Goal: Task Accomplishment & Management: Complete application form

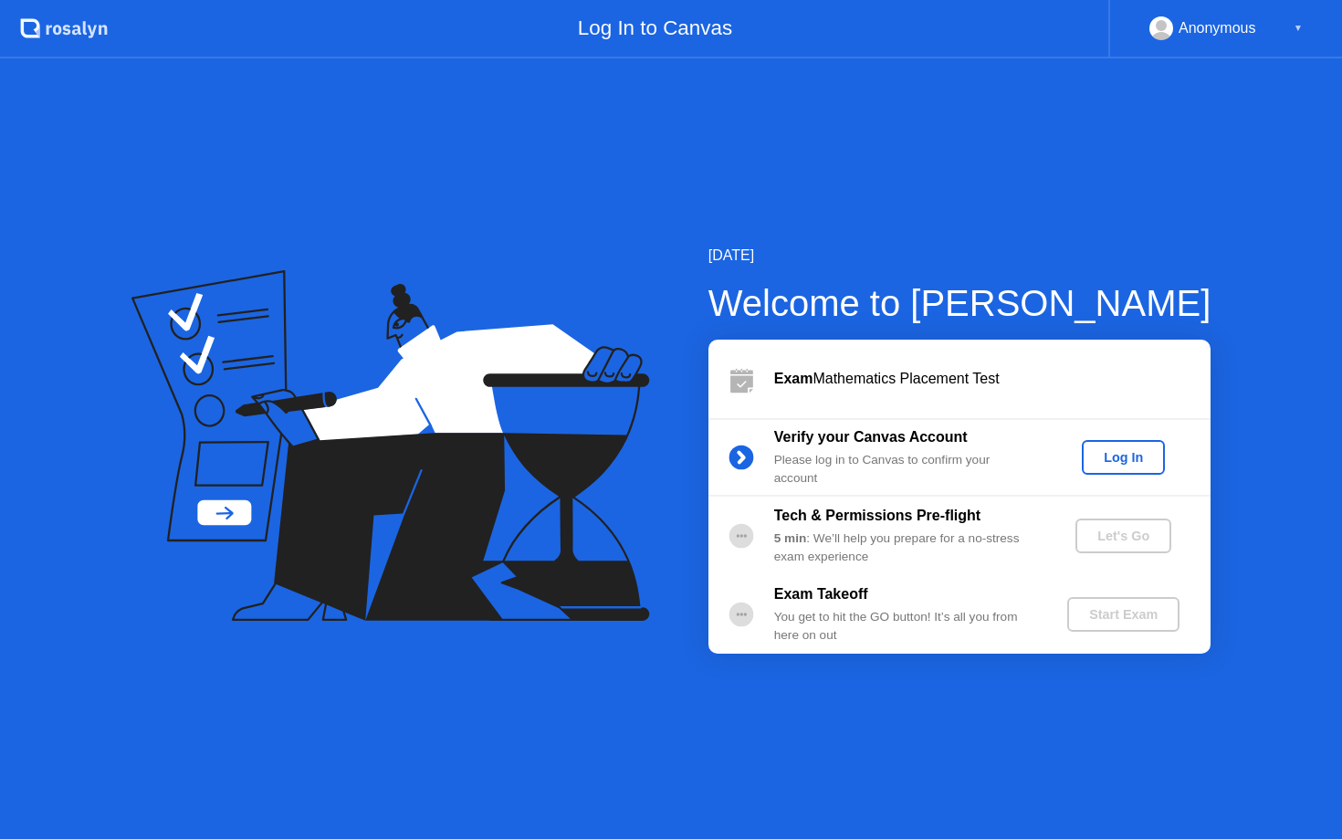
click at [1113, 451] on div "Log In" at bounding box center [1123, 457] width 68 height 15
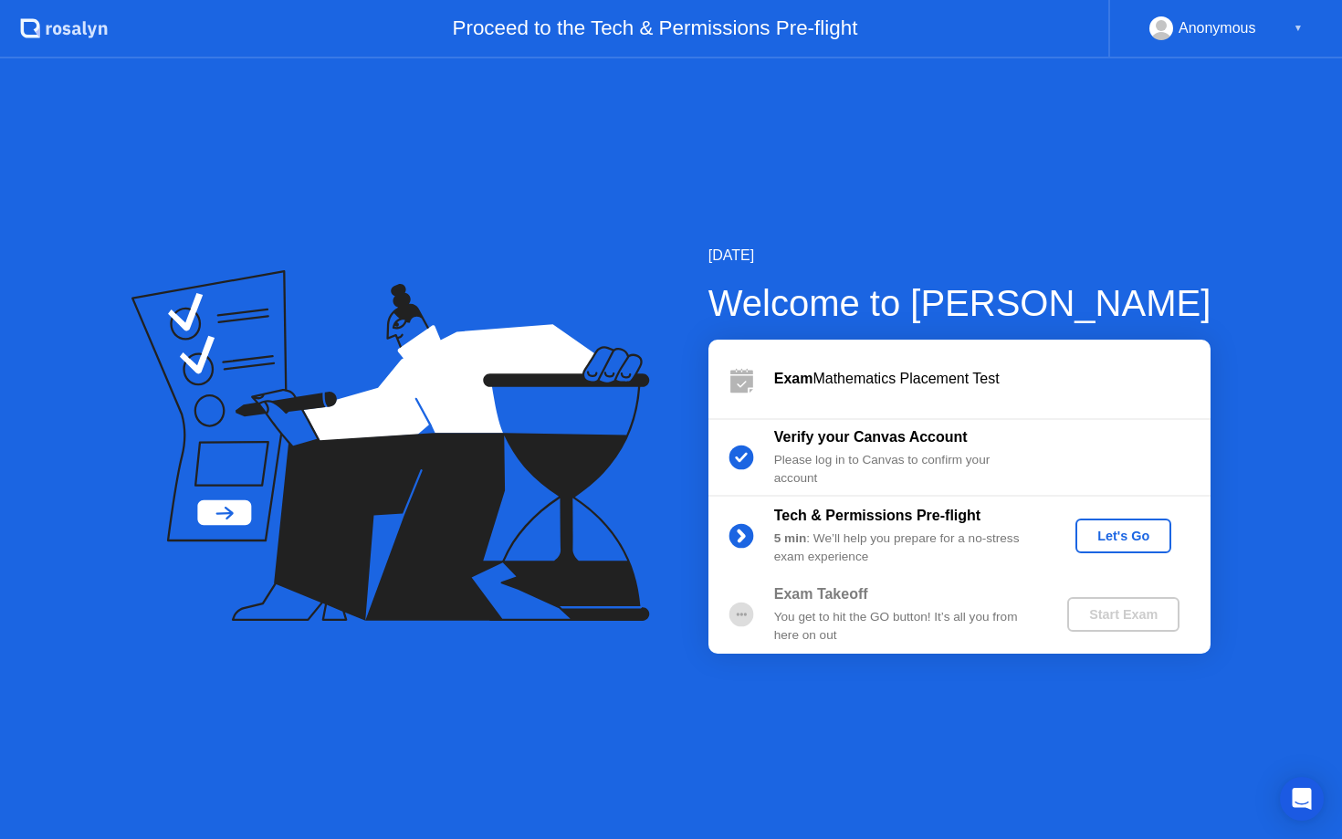
click at [1151, 534] on div "Let's Go" at bounding box center [1122, 535] width 81 height 15
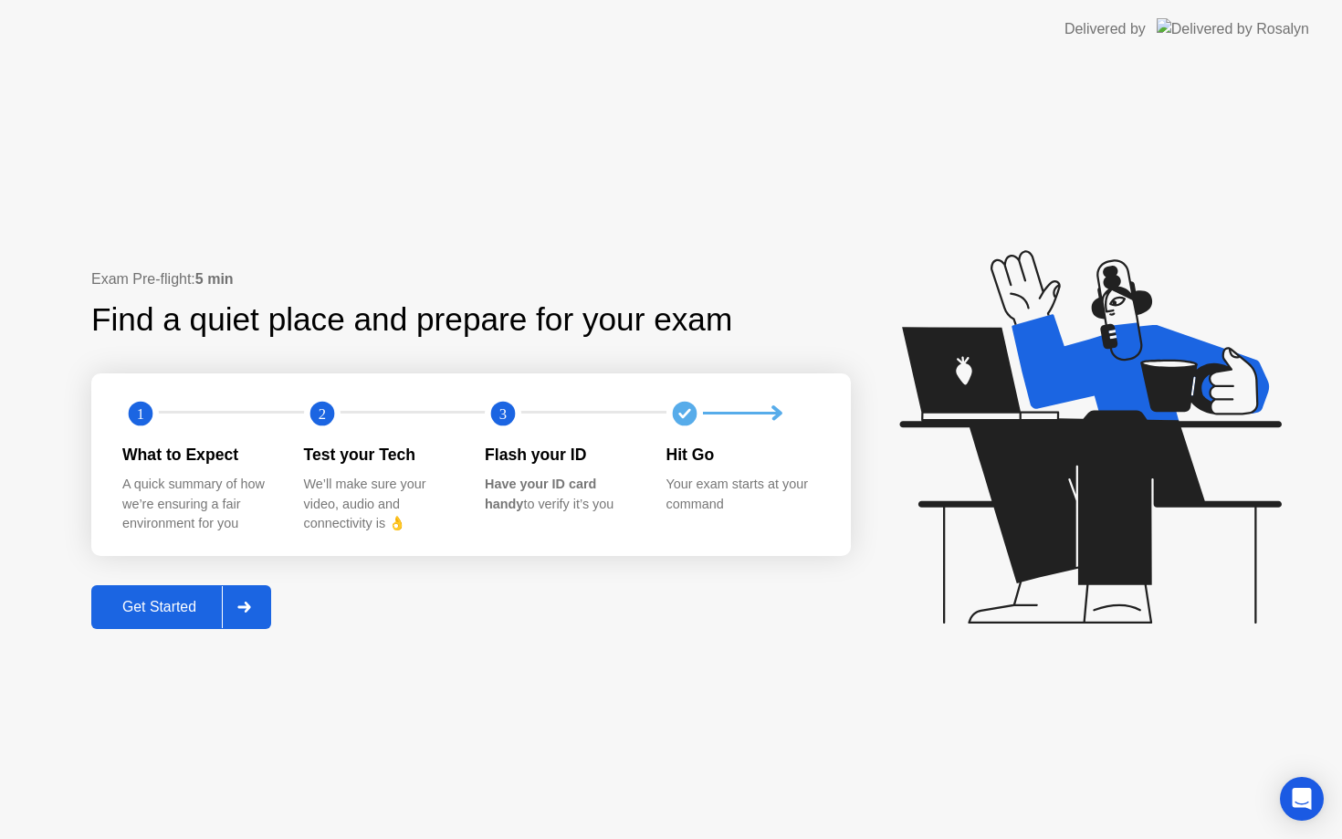
click at [183, 615] on div "Get Started" at bounding box center [159, 607] width 125 height 16
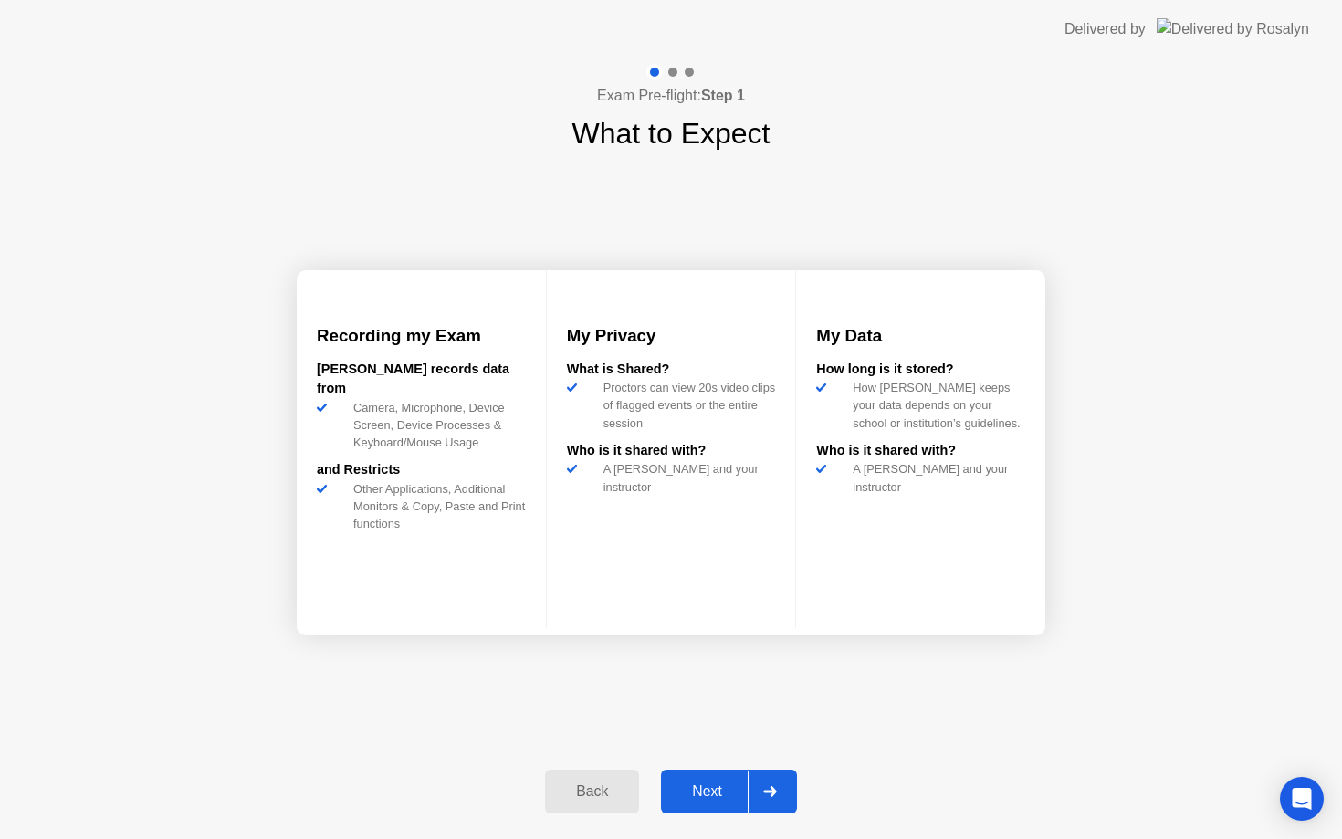
click at [706, 802] on button "Next" at bounding box center [729, 791] width 136 height 44
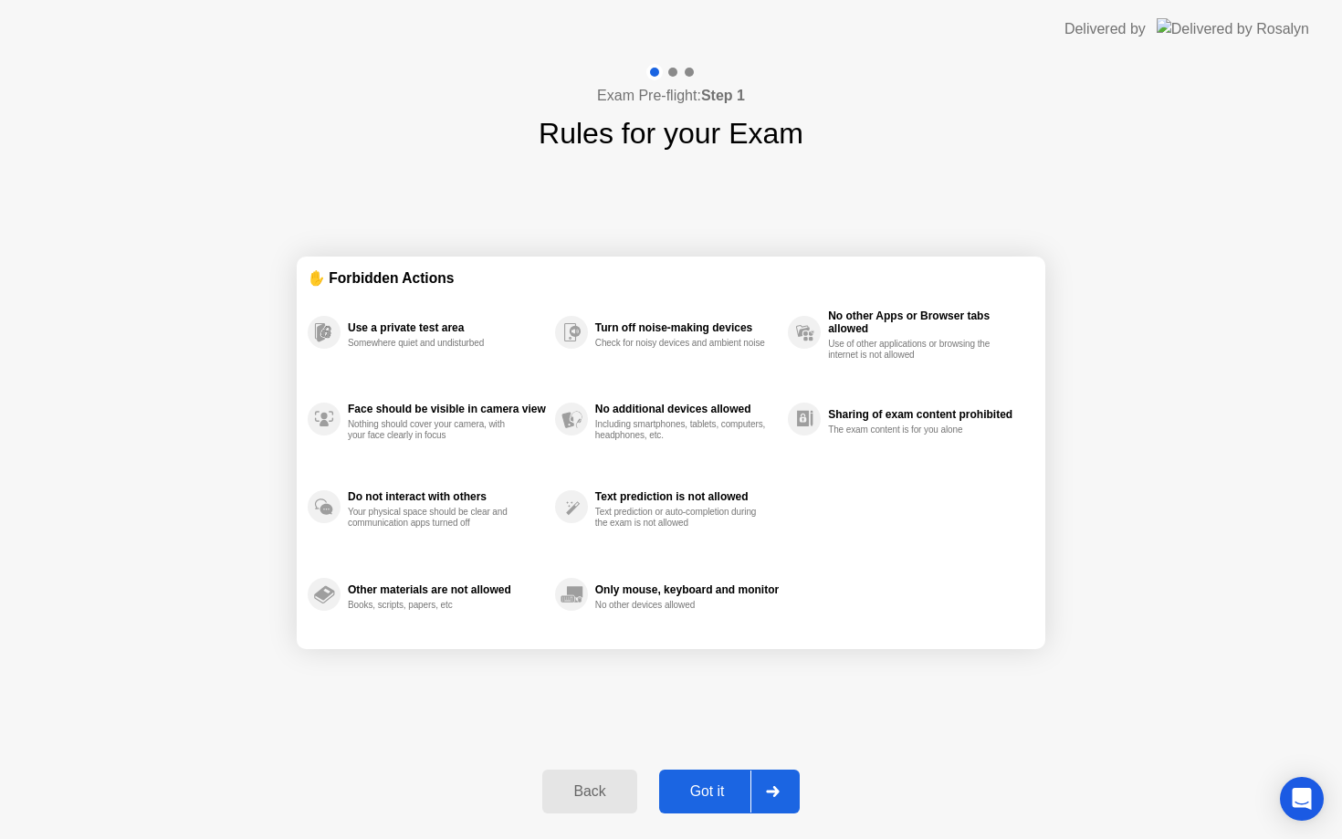
click at [702, 803] on button "Got it" at bounding box center [729, 791] width 141 height 44
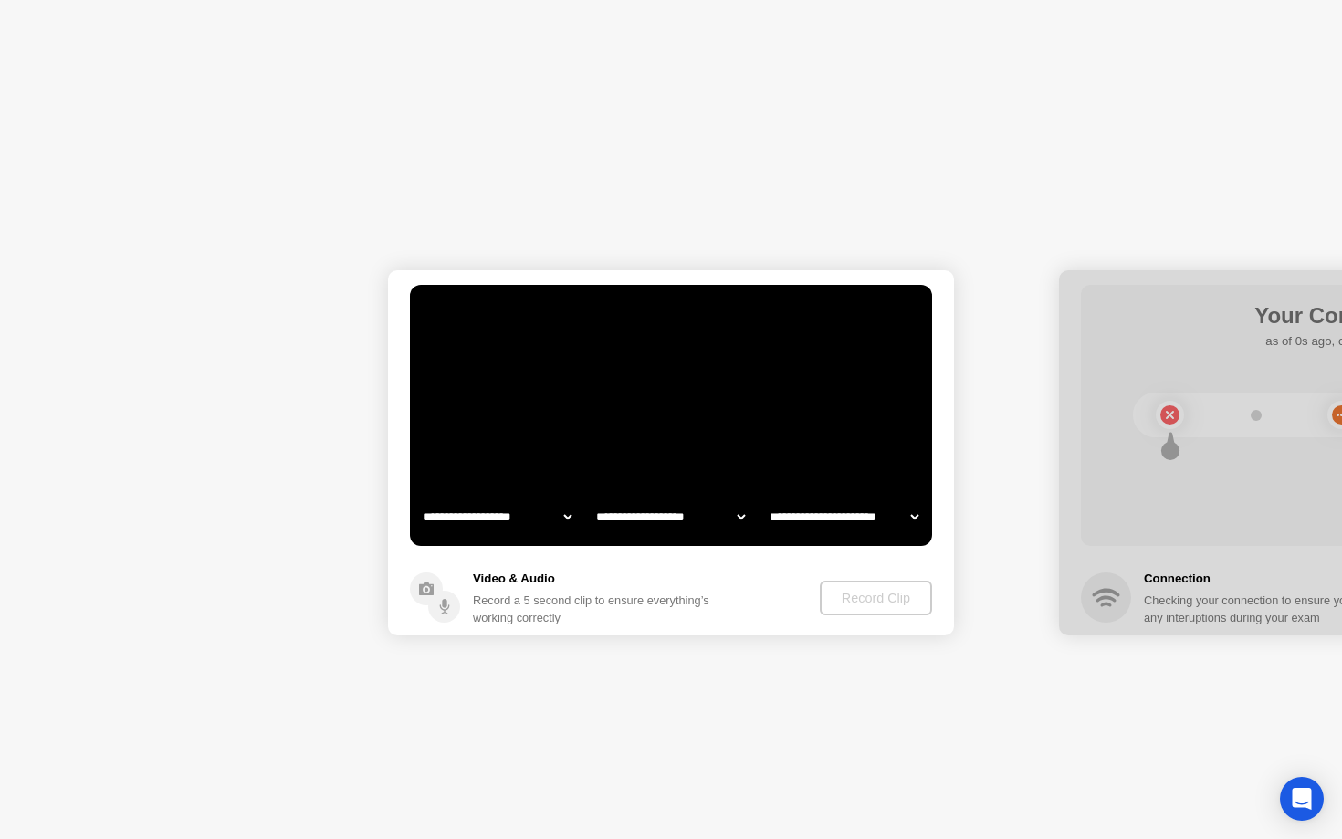
select select "**********"
select select "*******"
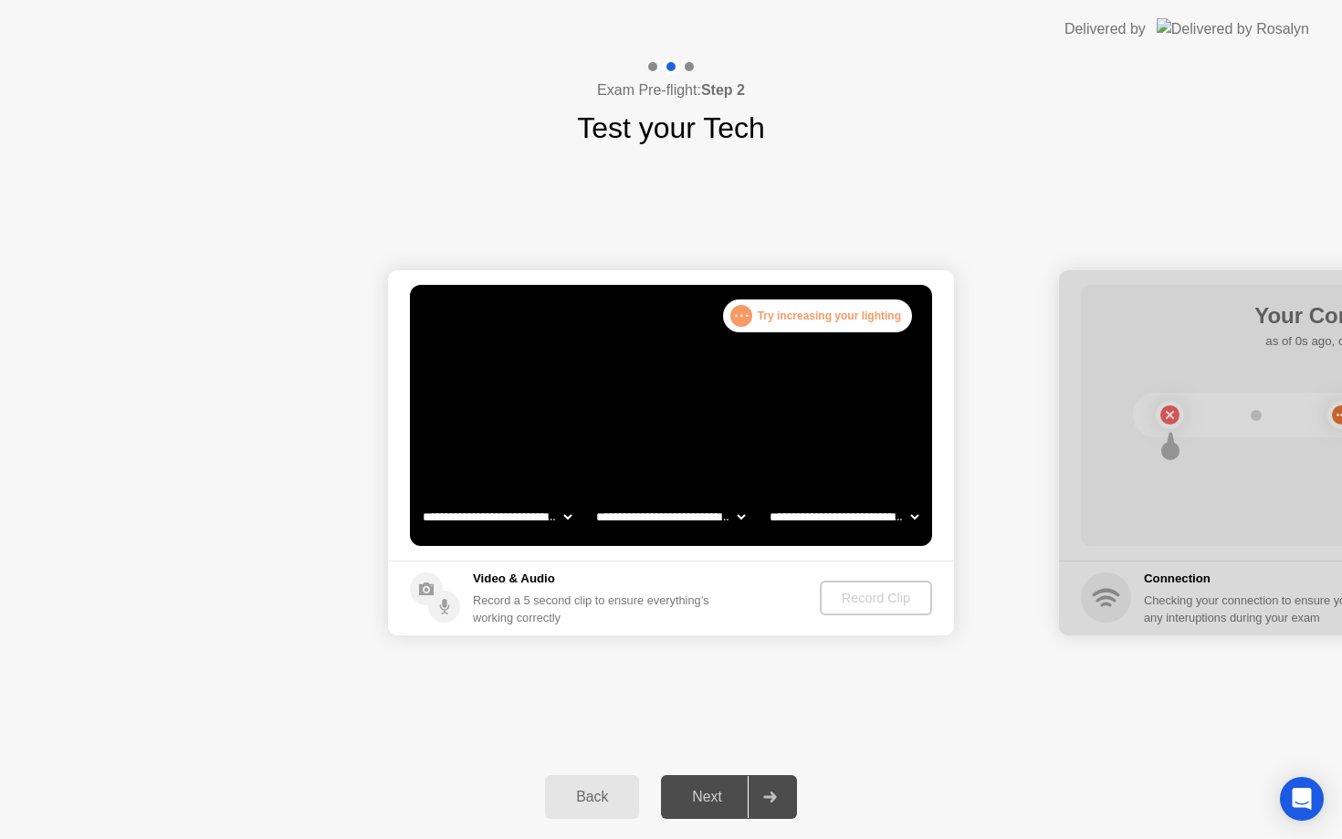
click at [893, 599] on div "Record Clip" at bounding box center [876, 598] width 98 height 15
click at [860, 605] on div "Record Clip" at bounding box center [877, 598] width 98 height 15
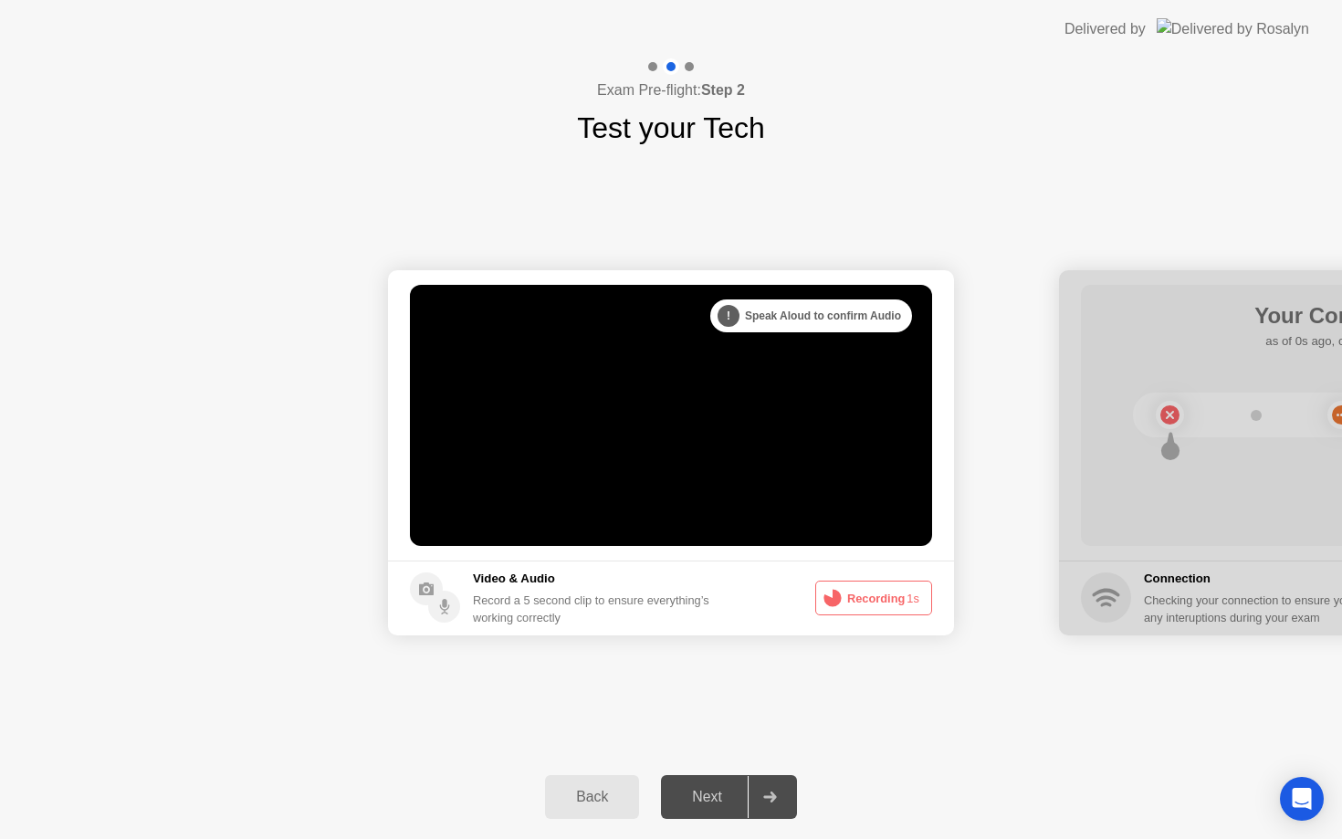
click at [860, 607] on button "Recording 1s" at bounding box center [873, 597] width 117 height 35
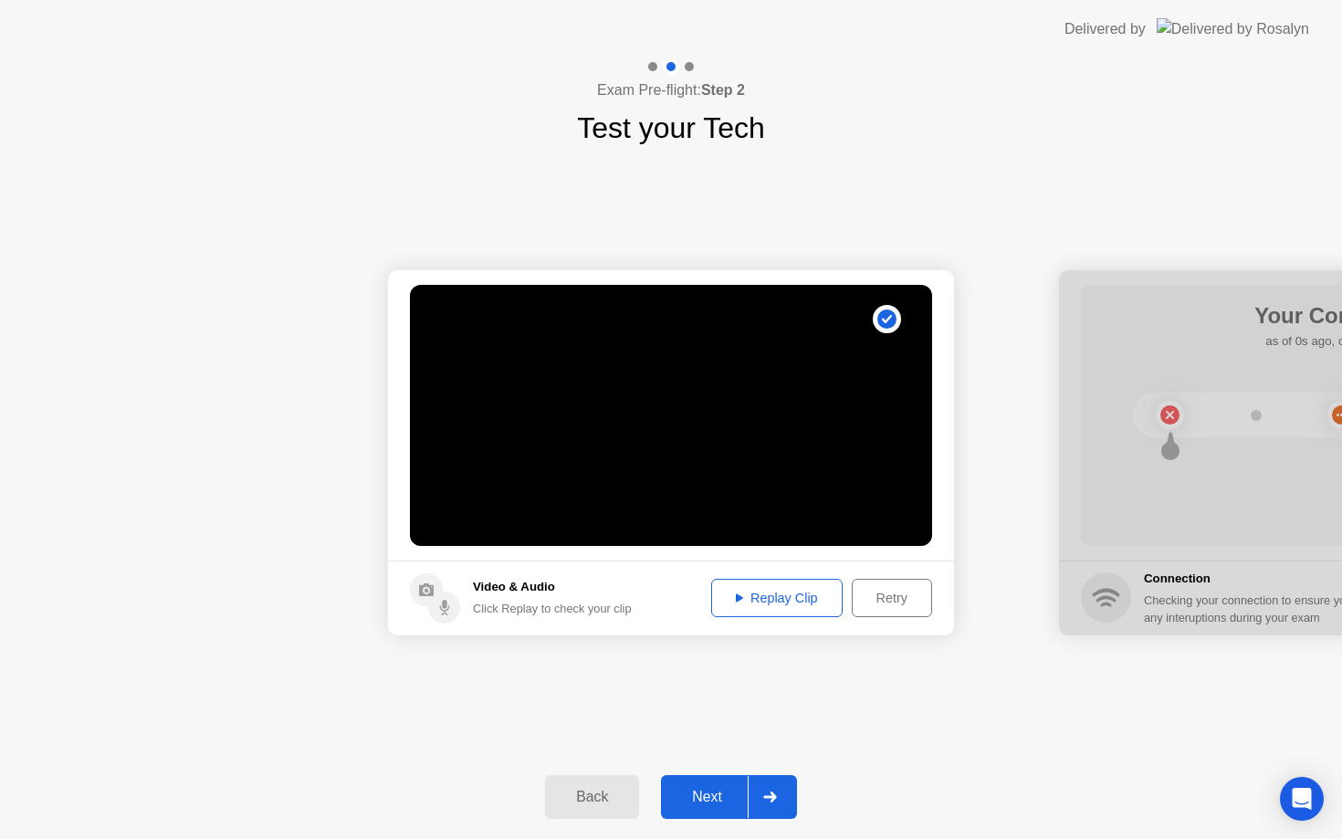
click at [724, 810] on button "Next" at bounding box center [729, 797] width 136 height 44
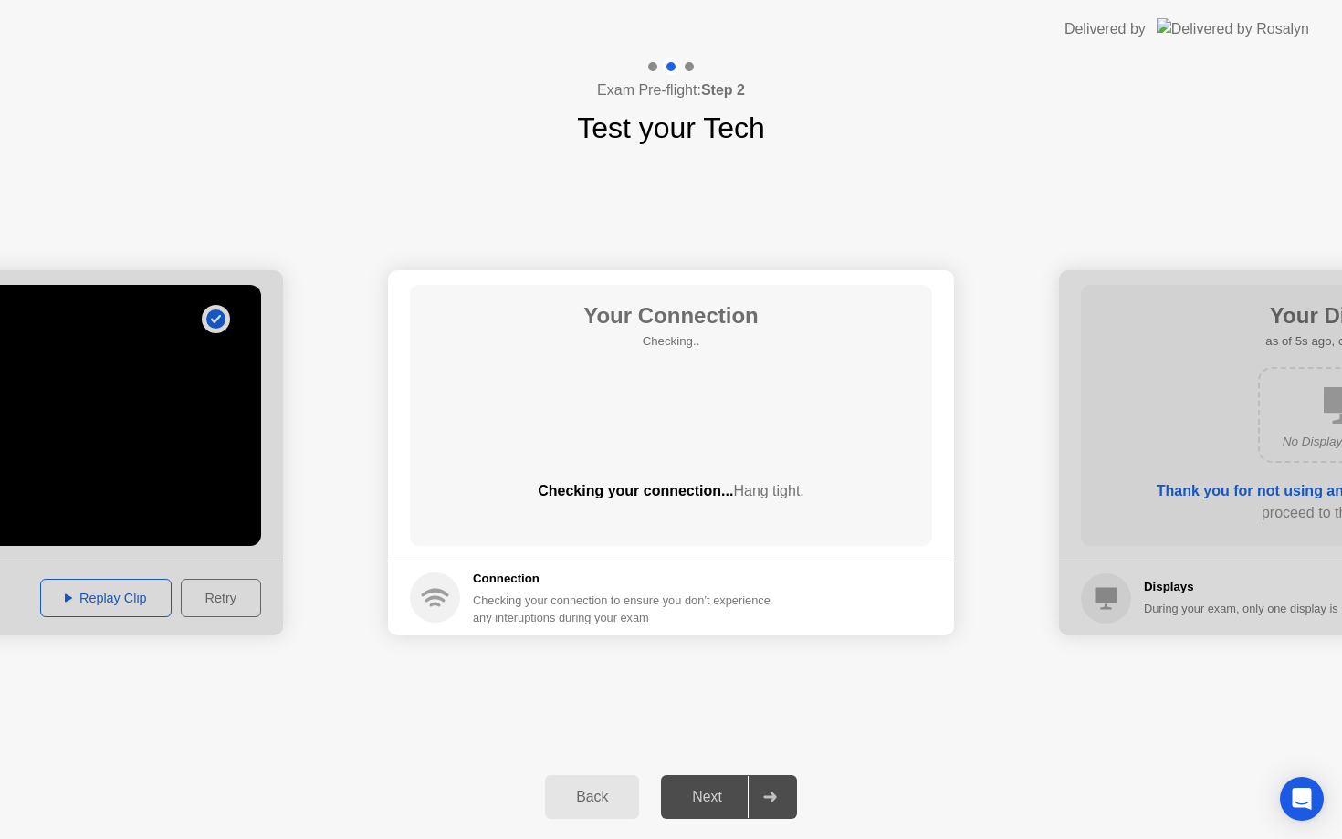
click at [736, 795] on div "Next" at bounding box center [706, 797] width 81 height 16
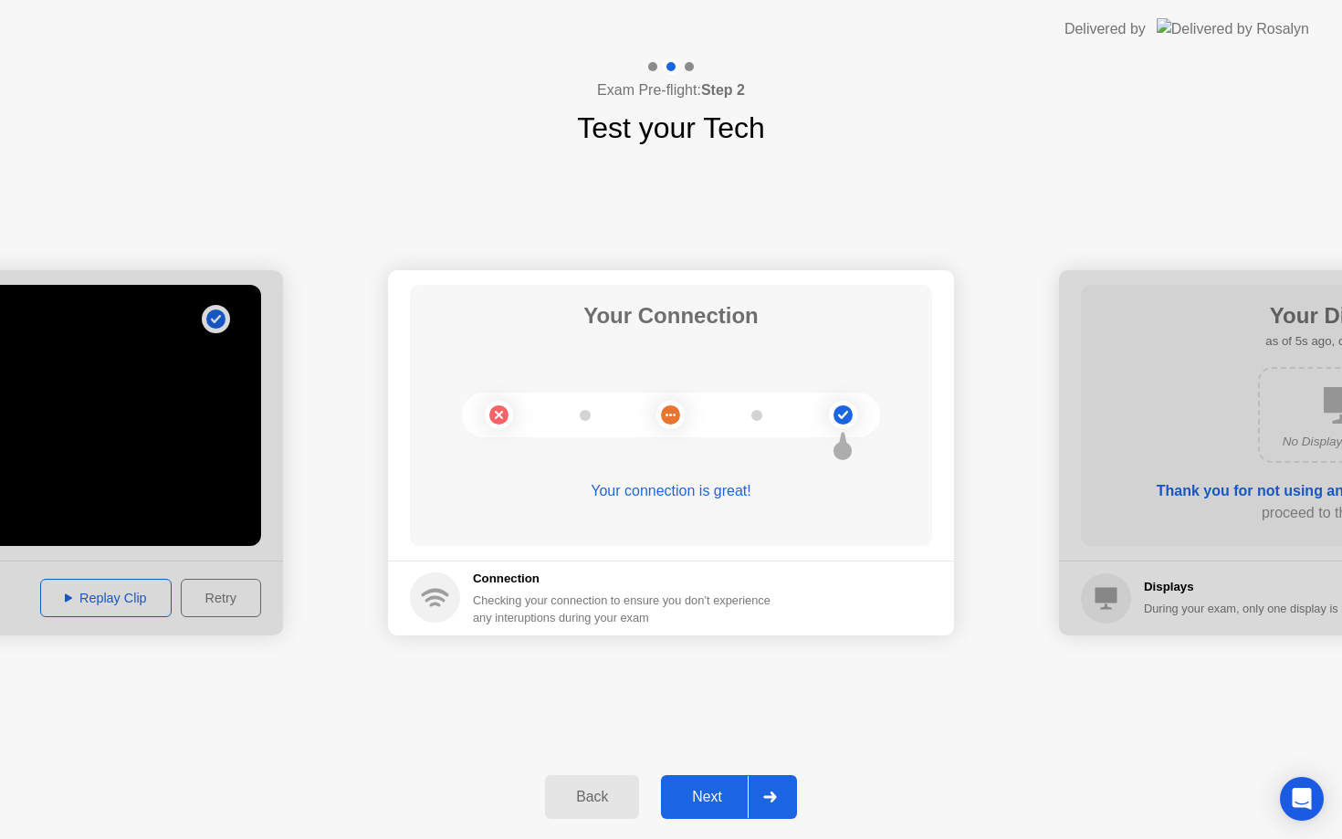
click at [687, 782] on button "Next" at bounding box center [729, 797] width 136 height 44
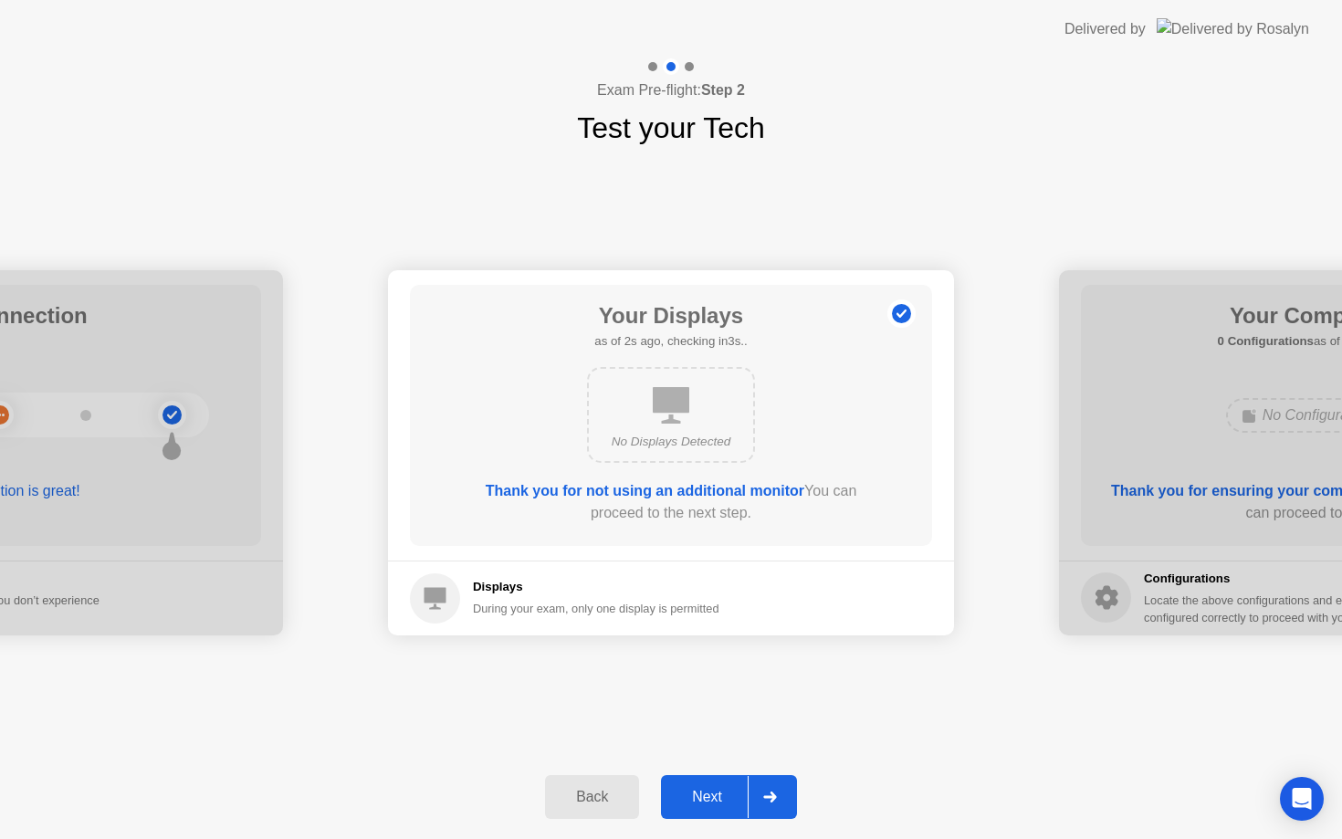
click at [739, 793] on div "Next" at bounding box center [706, 797] width 81 height 16
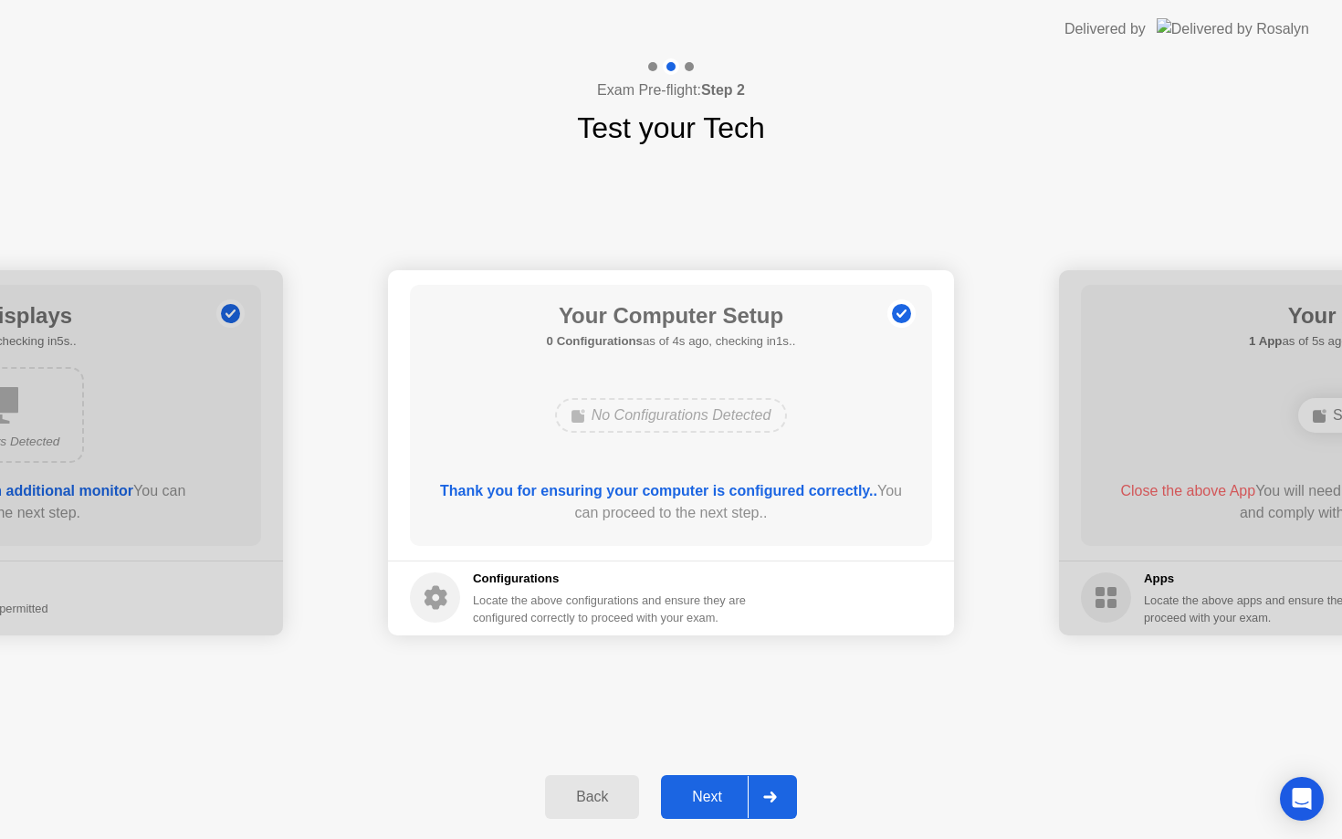
click at [731, 800] on div "Next" at bounding box center [706, 797] width 81 height 16
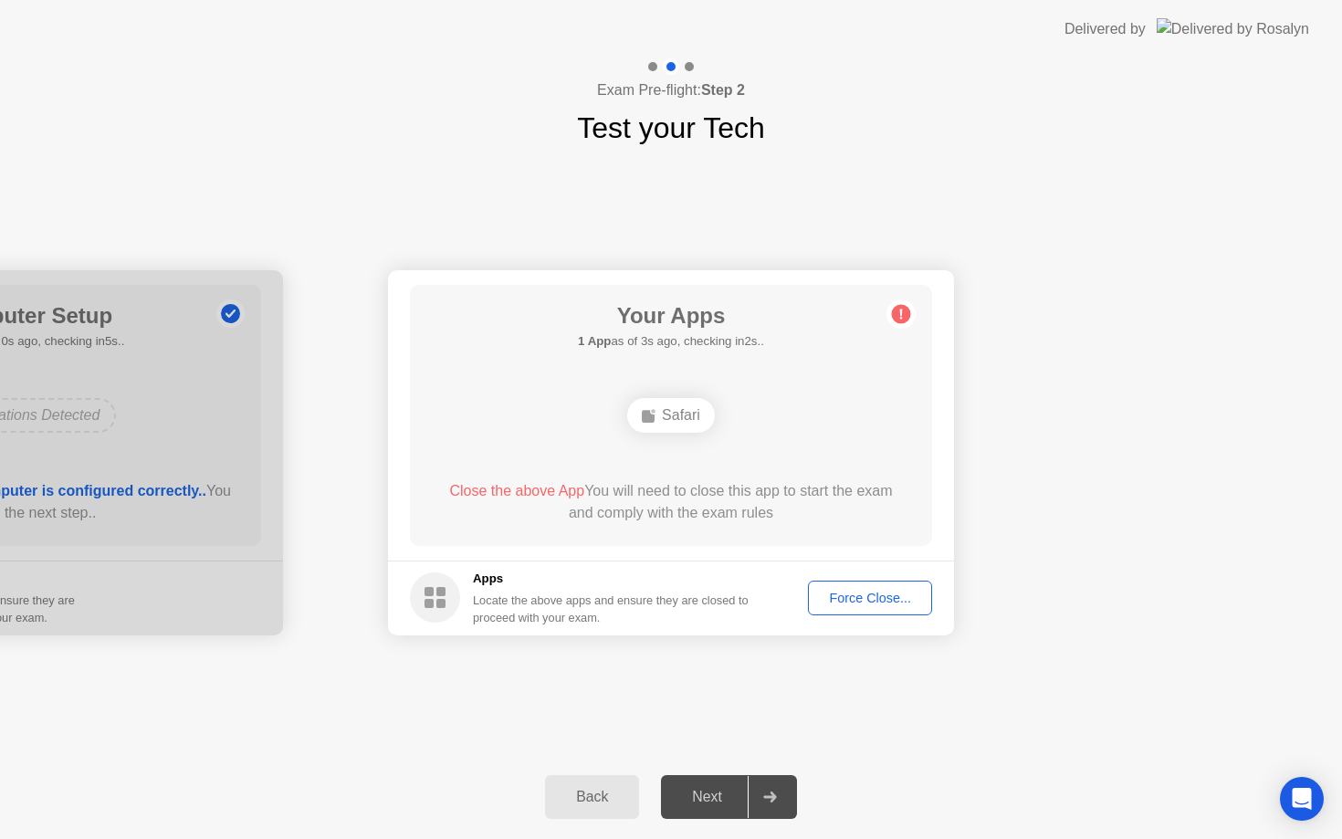
click at [839, 604] on div "Force Close..." at bounding box center [869, 598] width 111 height 15
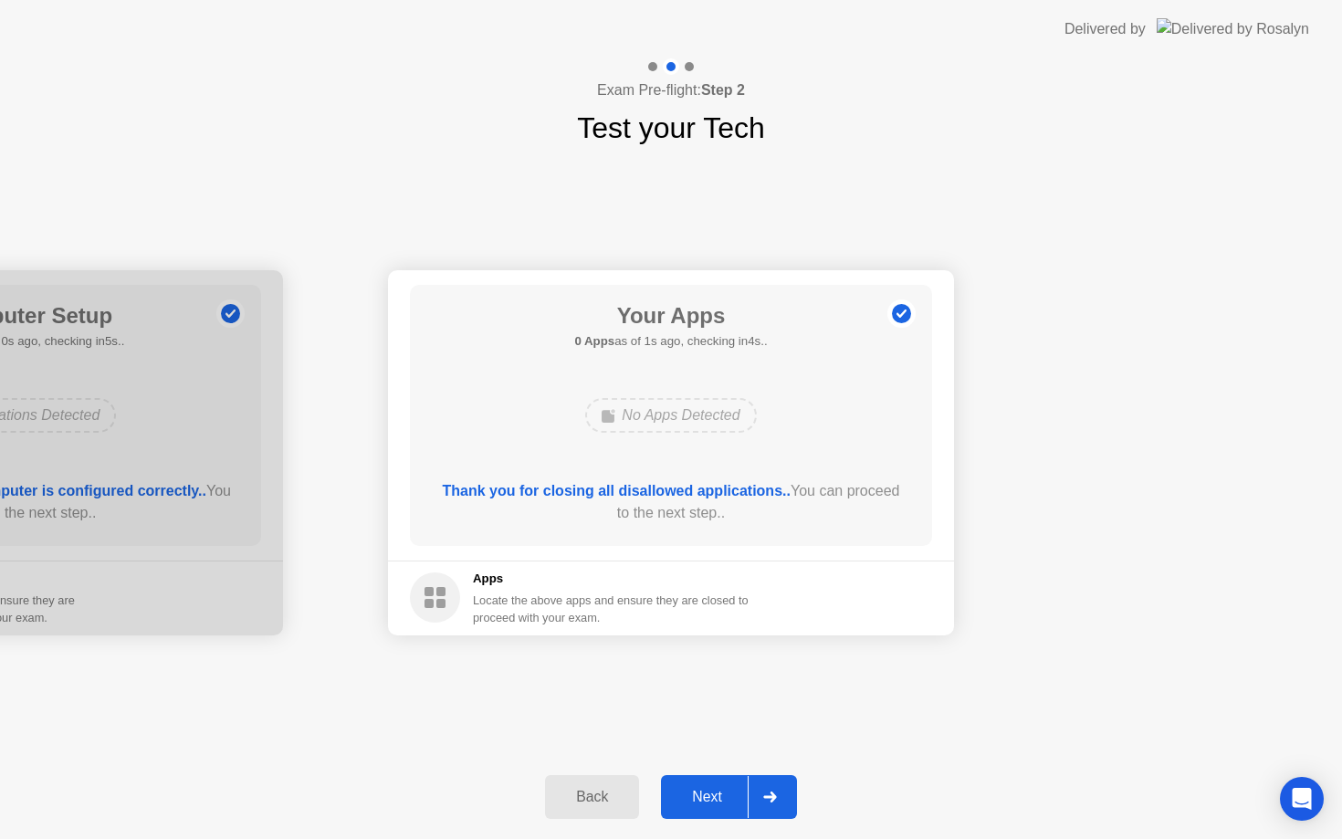
click at [706, 804] on div "Next" at bounding box center [706, 797] width 81 height 16
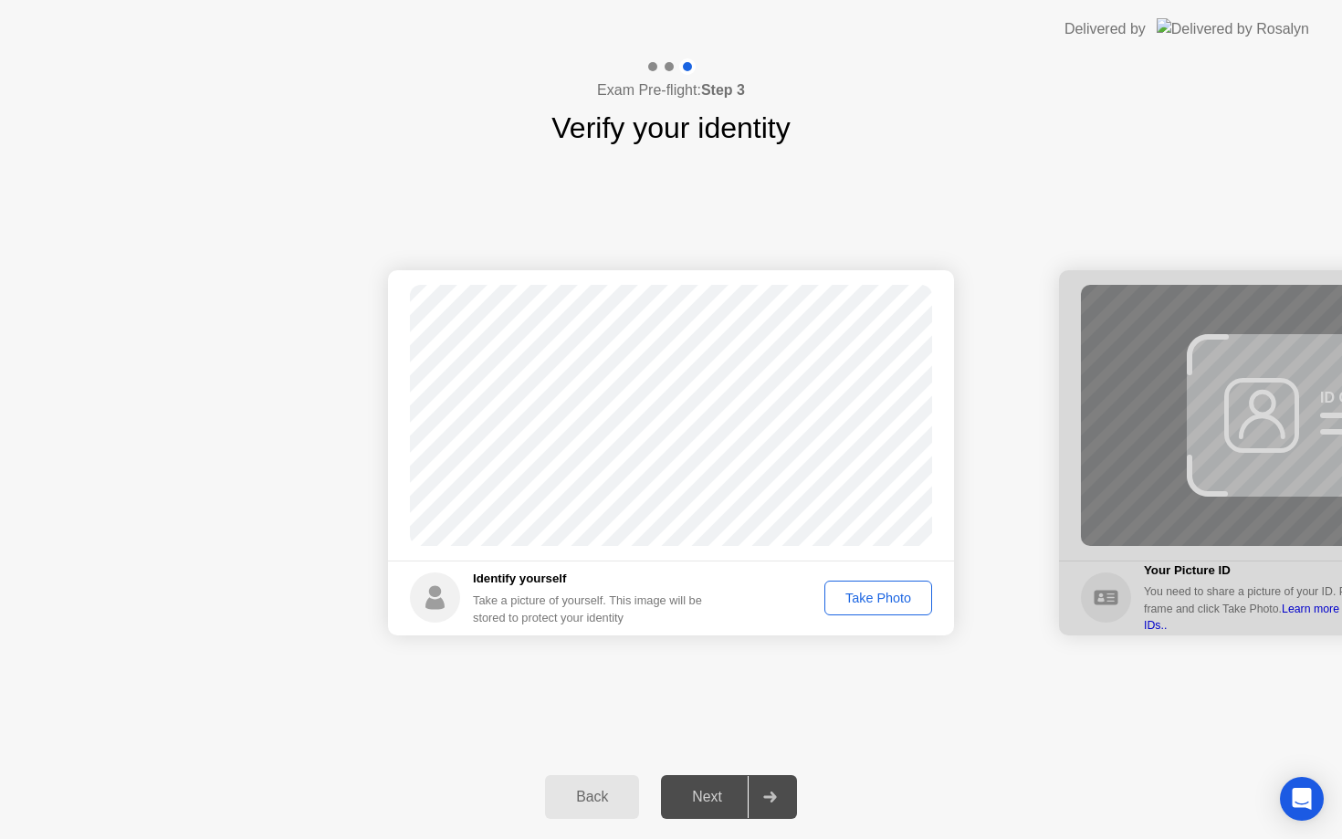
click at [866, 601] on div "Take Photo" at bounding box center [878, 598] width 95 height 15
click at [701, 800] on div "Next" at bounding box center [706, 797] width 81 height 16
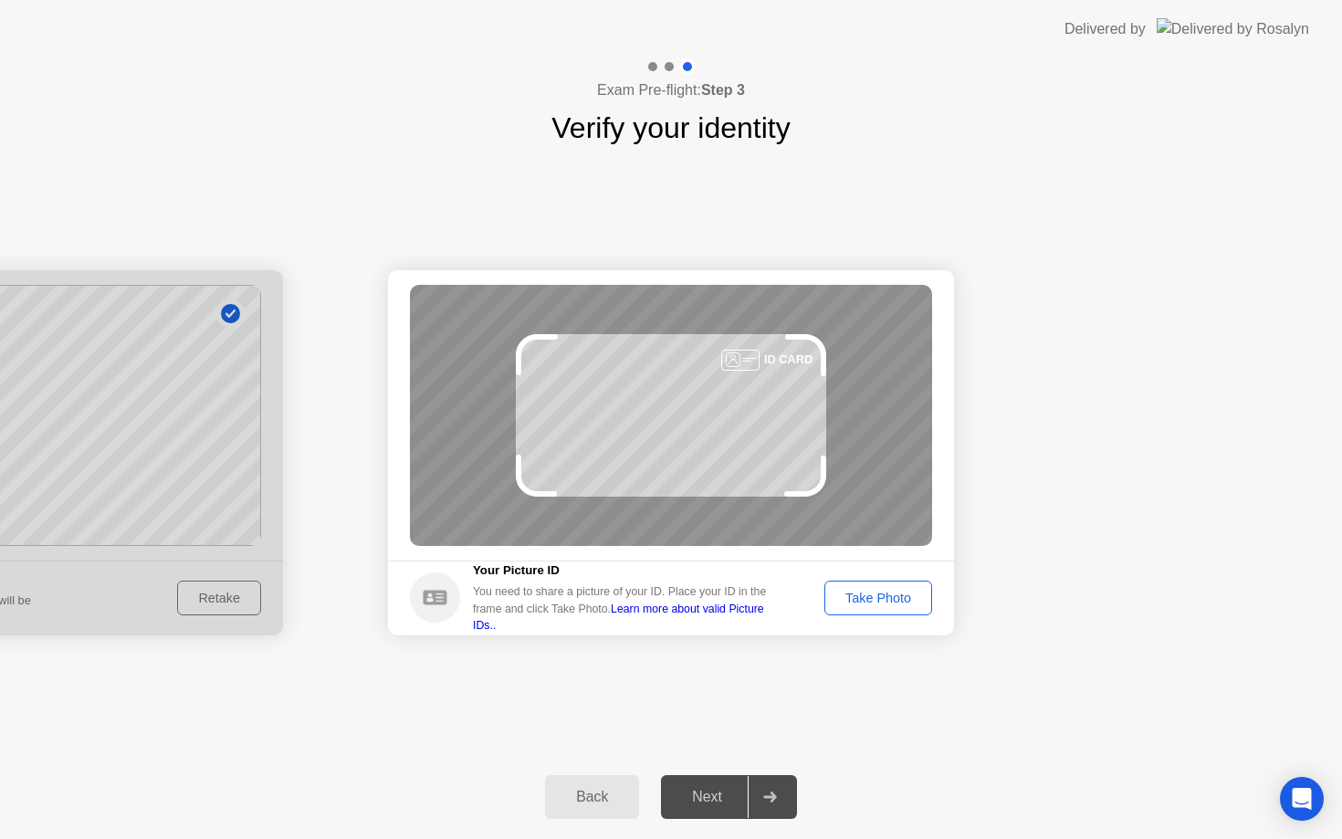
click at [868, 605] on div "Take Photo" at bounding box center [878, 598] width 95 height 15
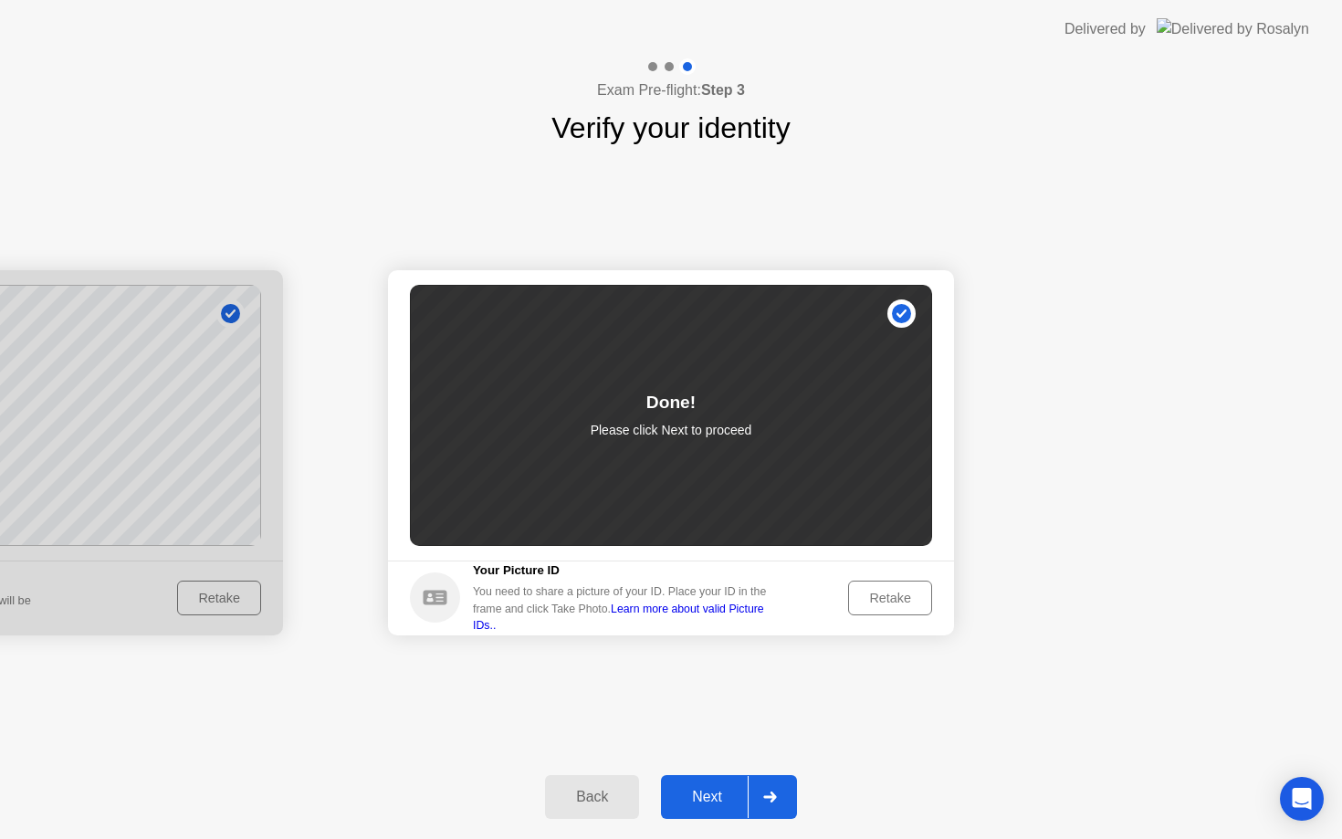
click at [733, 798] on div "Next" at bounding box center [706, 797] width 81 height 16
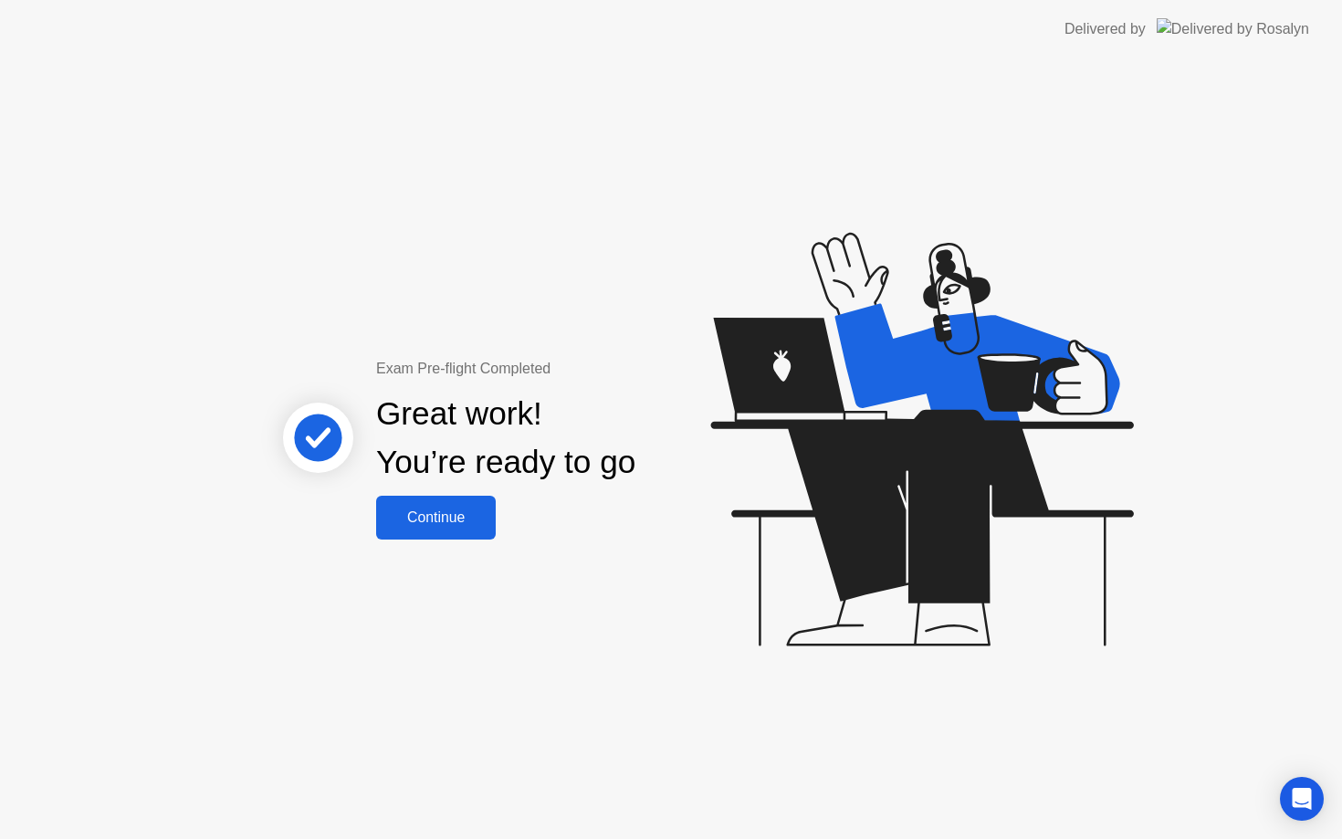
click at [480, 525] on div "Continue" at bounding box center [436, 517] width 109 height 16
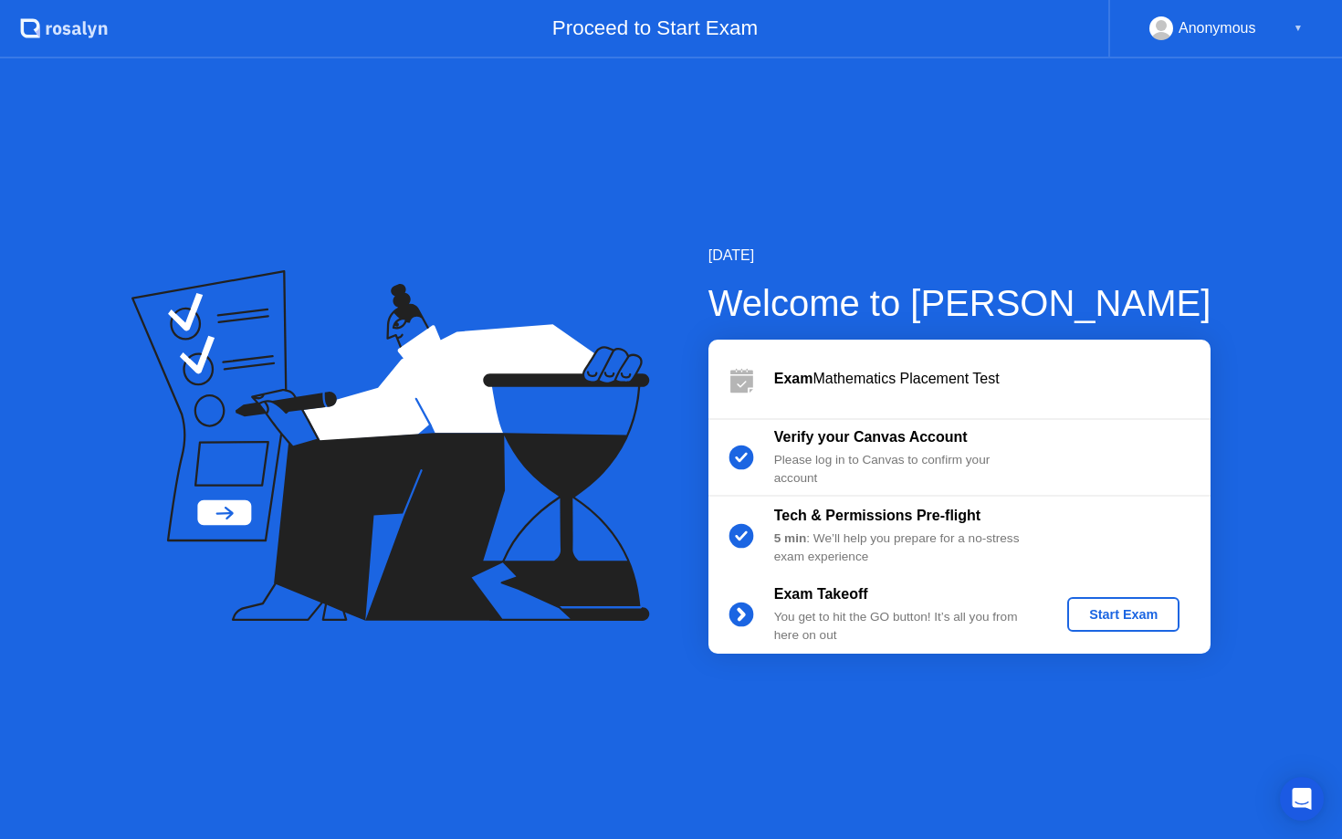
click at [843, 513] on b "Tech & Permissions Pre-flight" at bounding box center [877, 515] width 206 height 16
click at [738, 533] on circle at bounding box center [740, 535] width 25 height 25
click at [763, 366] on div at bounding box center [741, 379] width 66 height 37
click at [1298, 28] on div "▼" at bounding box center [1297, 28] width 9 height 24
click at [1285, 28] on div "Anonymous ▼" at bounding box center [1225, 28] width 153 height 24
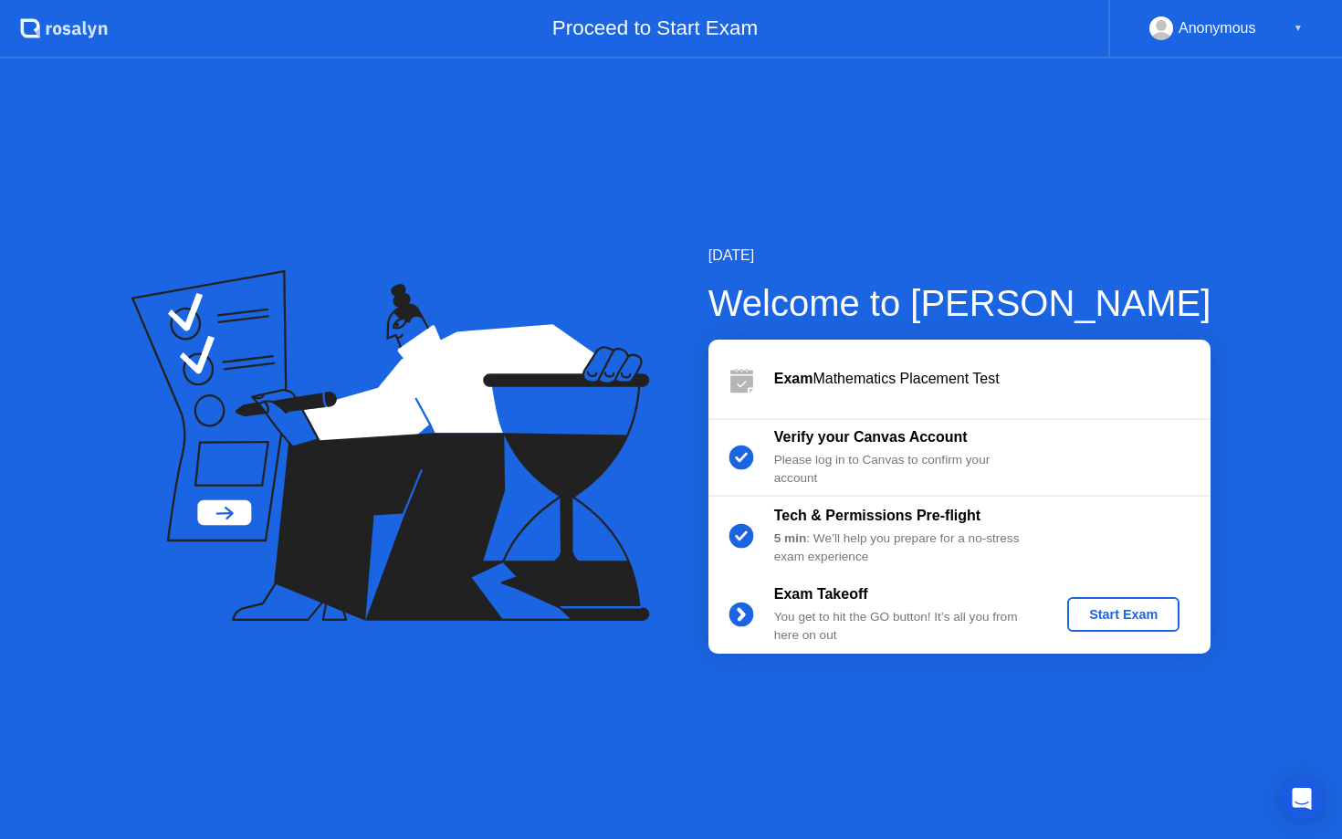
click at [1088, 618] on div "Start Exam" at bounding box center [1123, 614] width 98 height 15
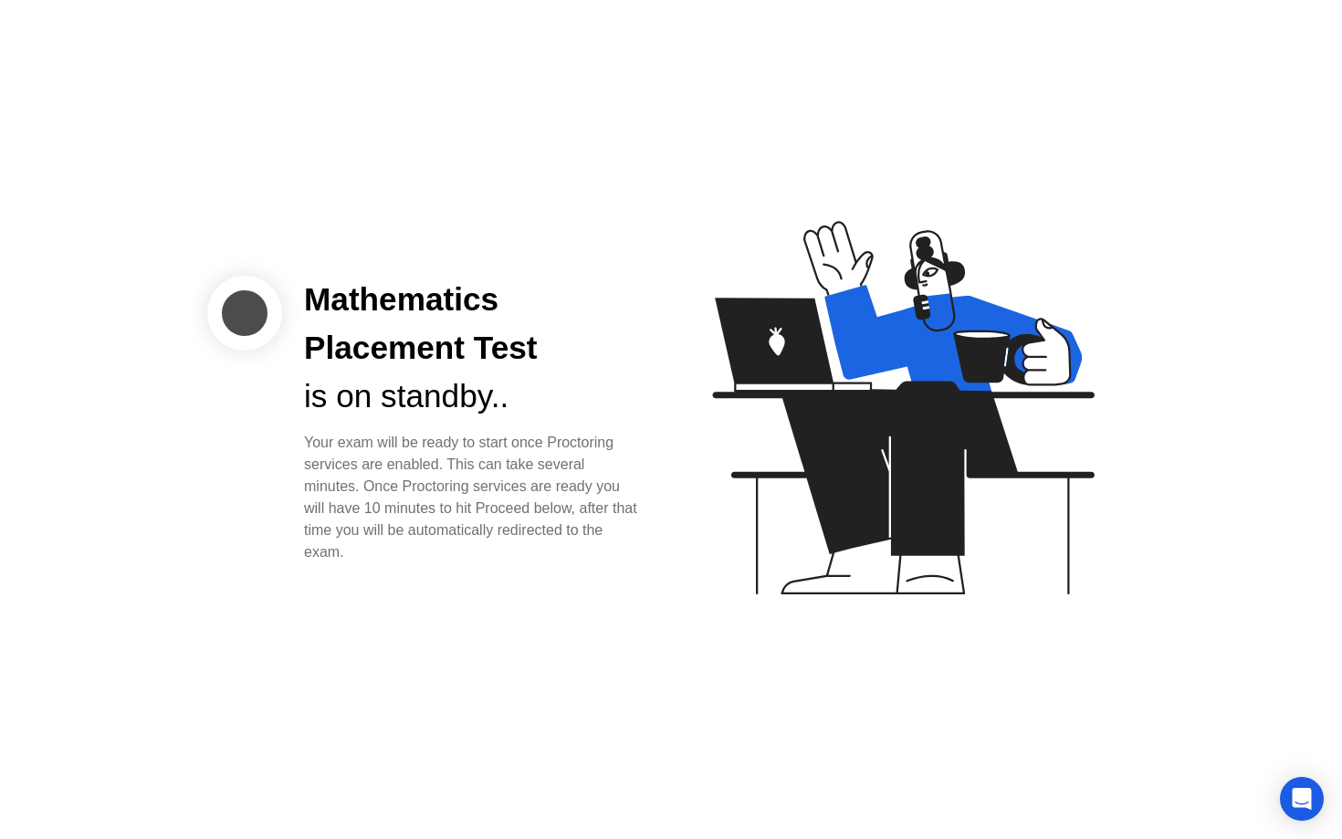
click at [554, 523] on div "Your exam will be ready to start once Proctoring services are enabled. This can…" at bounding box center [473, 497] width 338 height 131
click at [267, 312] on div at bounding box center [244, 313] width 75 height 75
click at [267, 310] on div at bounding box center [244, 313] width 75 height 75
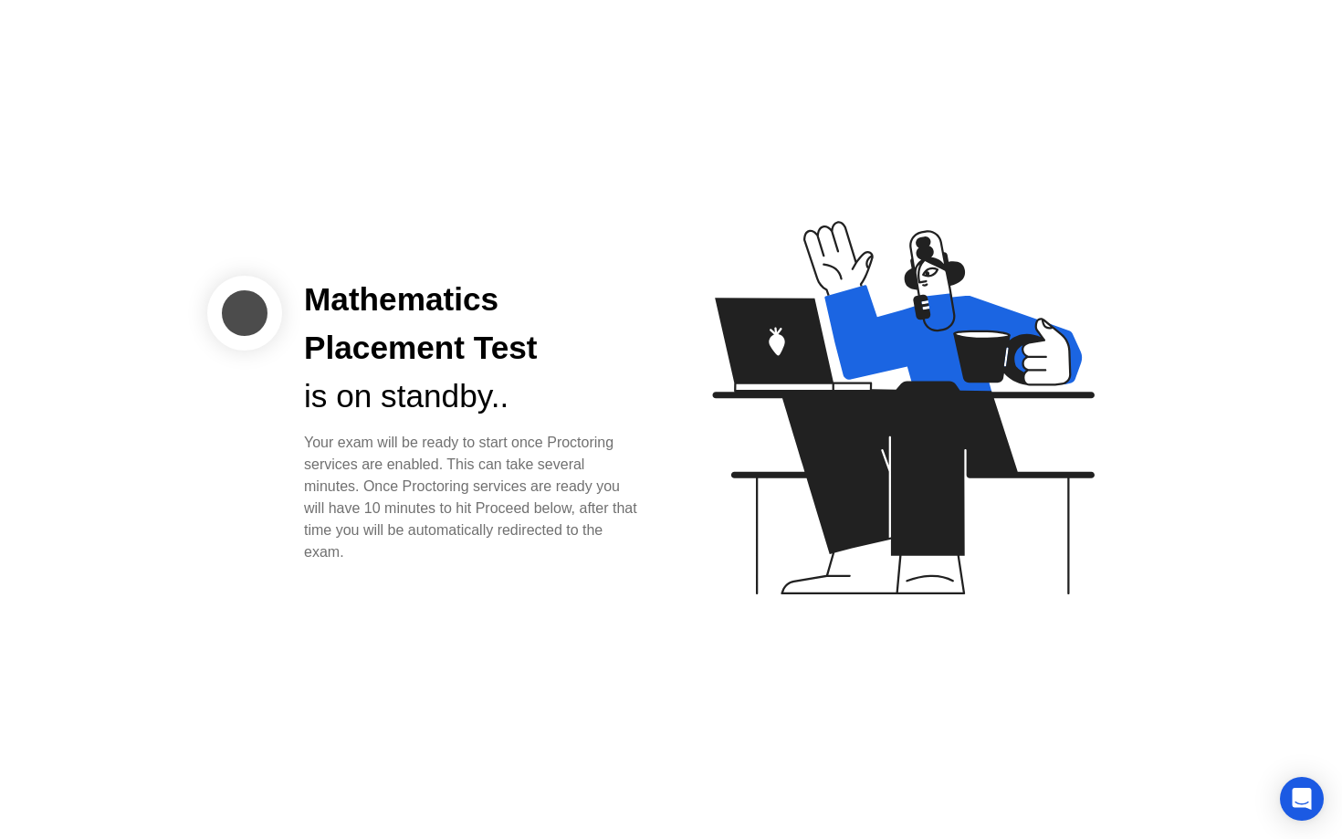
drag, startPoint x: 267, startPoint y: 310, endPoint x: 264, endPoint y: 301, distance: 9.5
click at [265, 309] on div at bounding box center [244, 313] width 75 height 75
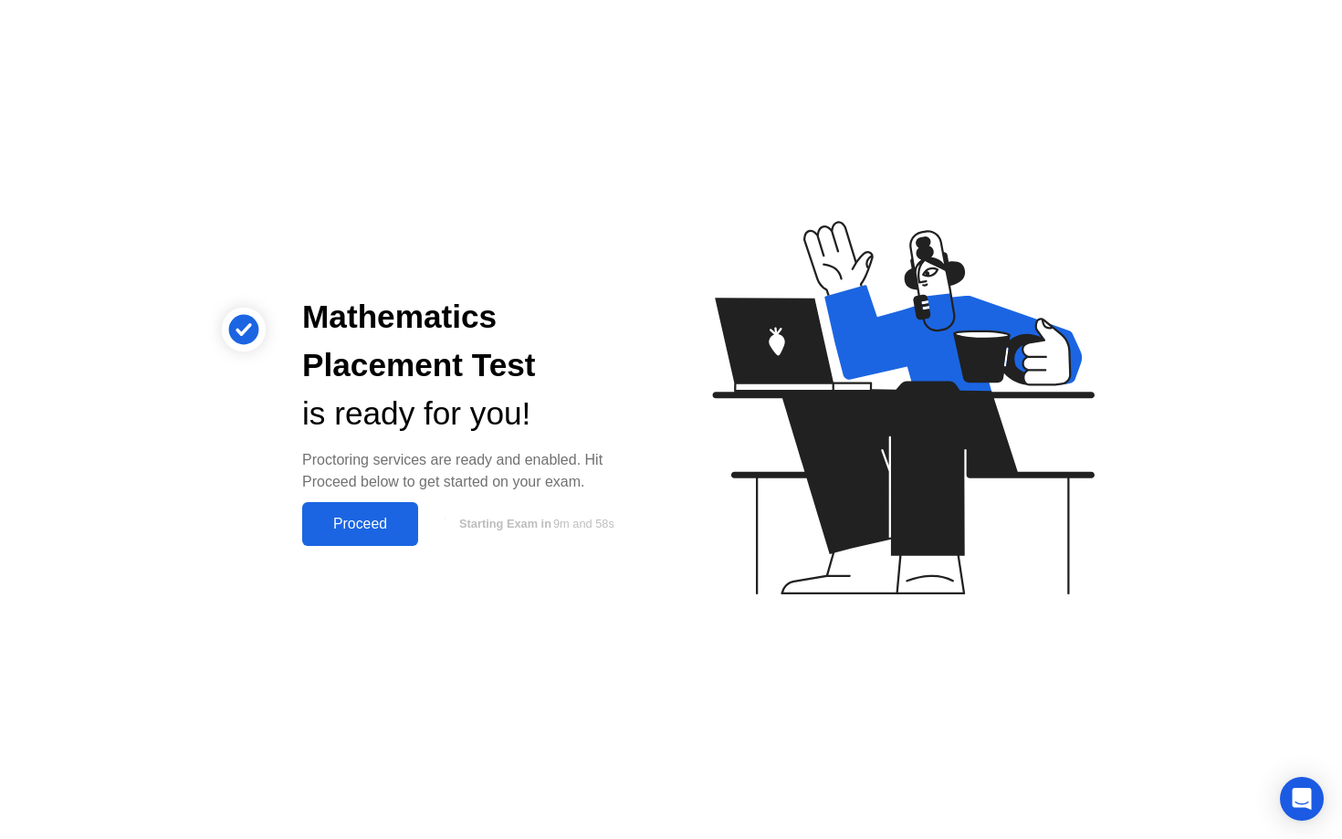
click at [357, 525] on div "Proceed" at bounding box center [360, 524] width 105 height 16
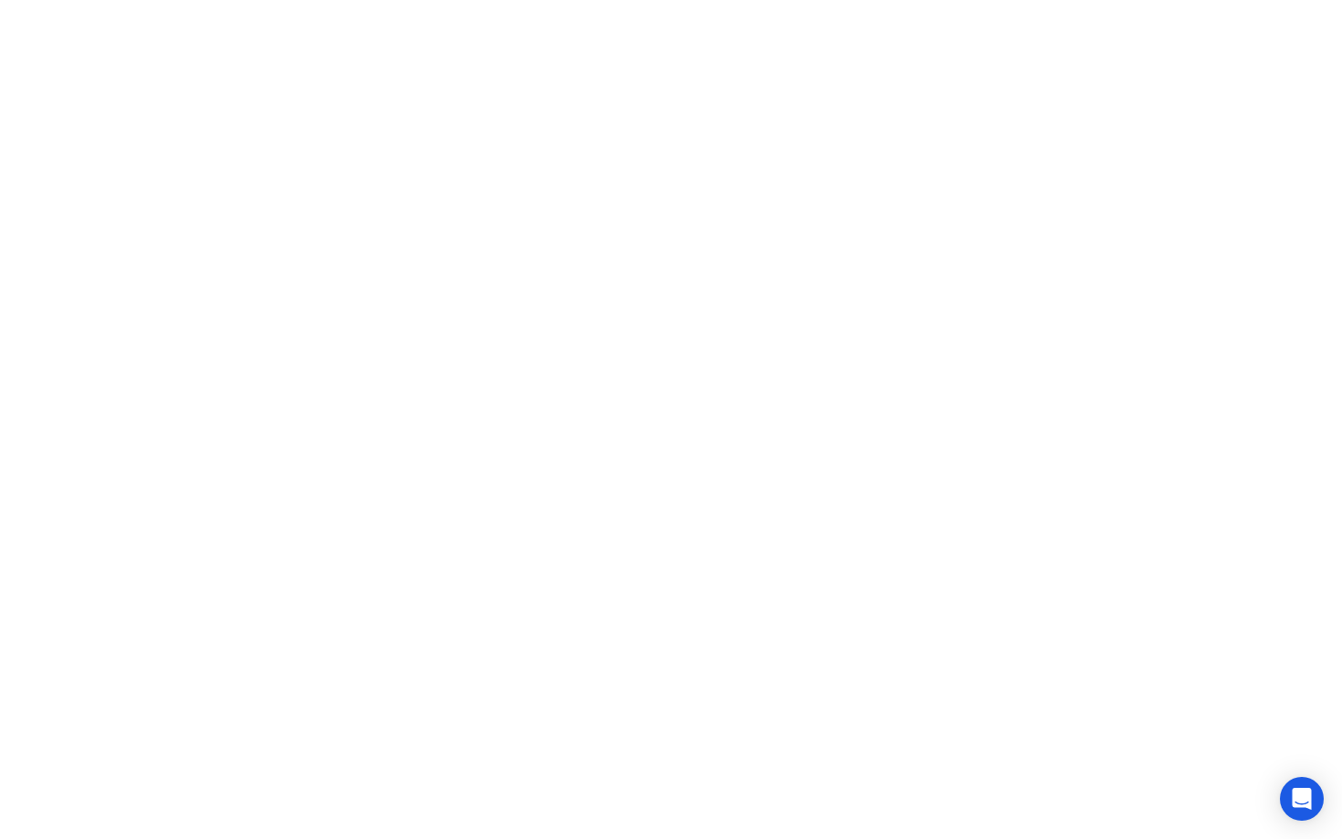
click div "Welcome to Mathematics Placement Test We’re loading up your exam..."
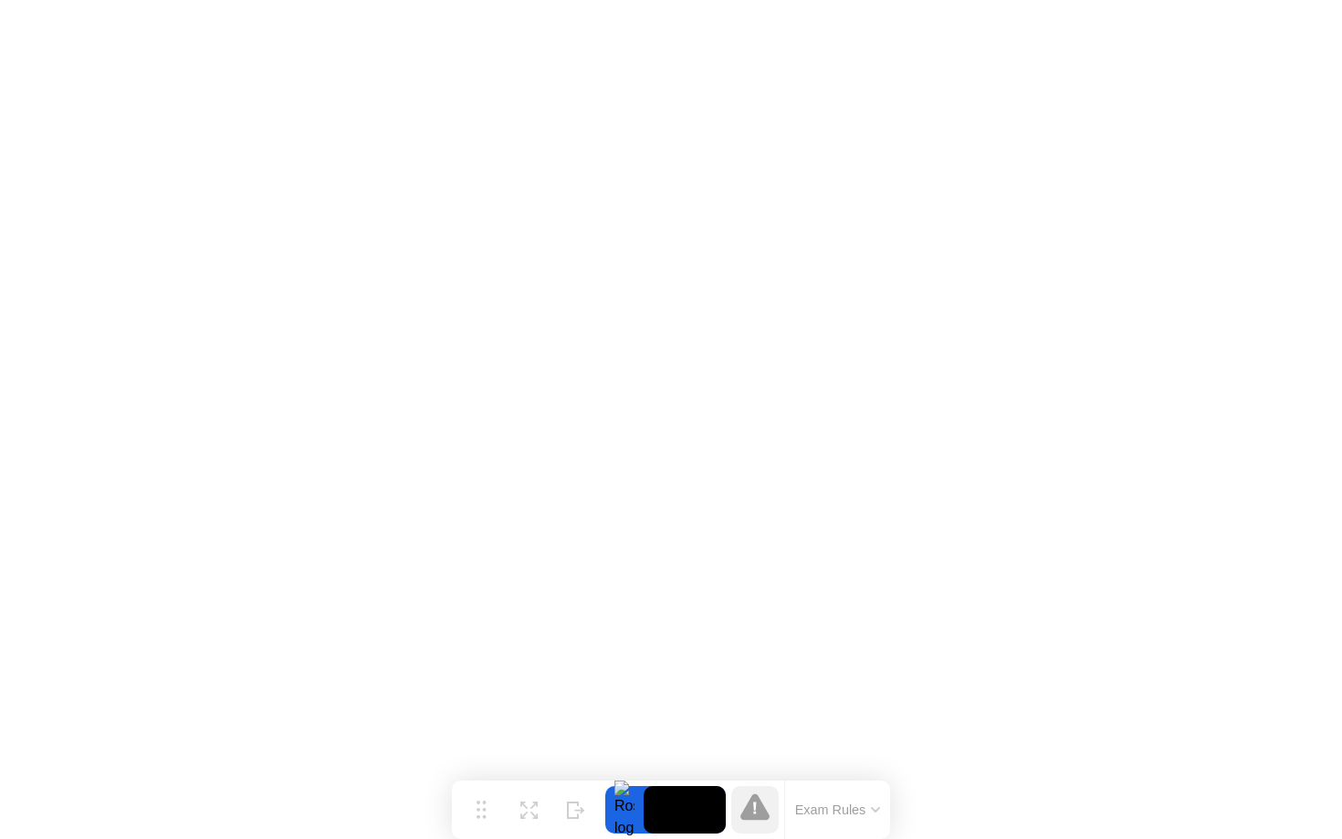
click at [812, 807] on button "Exam Rules" at bounding box center [837, 809] width 97 height 16
